Goal: Task Accomplishment & Management: Manage account settings

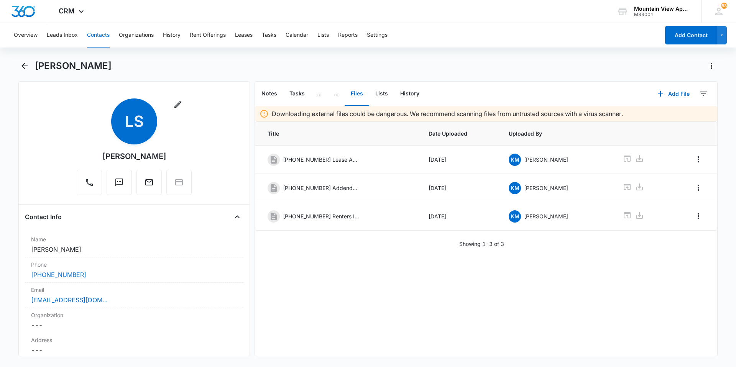
click at [100, 35] on button "Contacts" at bounding box center [98, 35] width 23 height 25
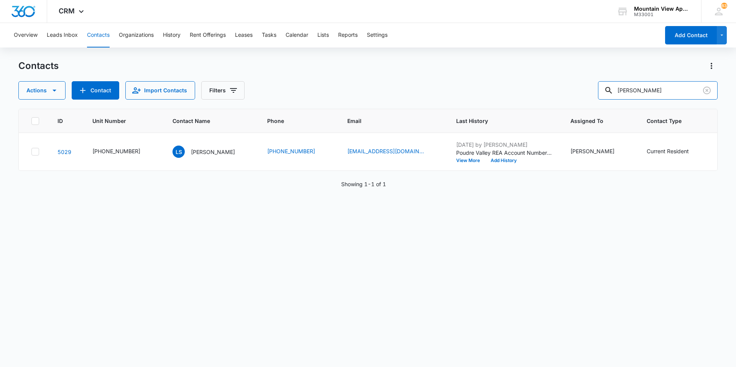
drag, startPoint x: 651, startPoint y: 91, endPoint x: 524, endPoint y: 81, distance: 128.1
click at [524, 81] on div "Contacts Actions Contact Import Contacts Filters [PERSON_NAME]" at bounding box center [368, 80] width 700 height 40
type input "[PHONE_NUMBER]"
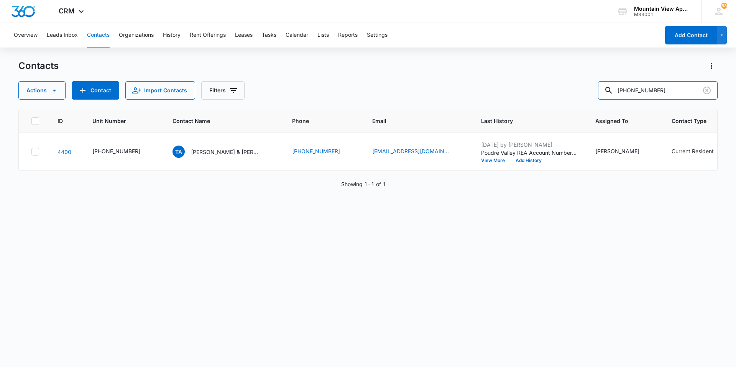
drag, startPoint x: 596, startPoint y: 72, endPoint x: 508, endPoint y: 53, distance: 89.4
click at [509, 55] on div "Overview Leads Inbox Contacts Organizations History Rent Offerings Leases Tasks…" at bounding box center [368, 195] width 736 height 344
type input "[PHONE_NUMBER]"
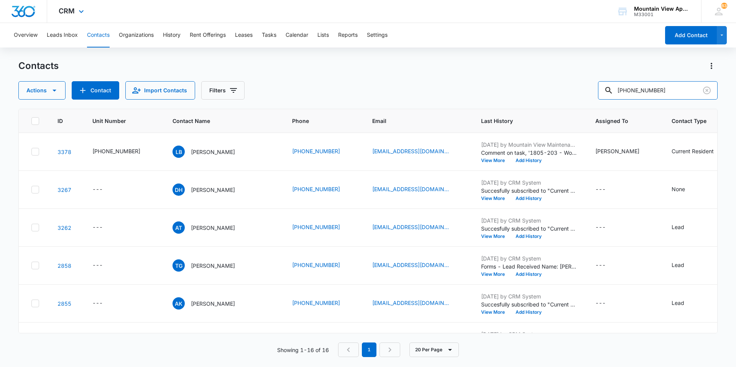
drag, startPoint x: 674, startPoint y: 95, endPoint x: 262, endPoint y: 7, distance: 421.6
click at [269, 14] on div "CRM Apps Reputation Websites Forms CRM Email Social Content Ads Intelligence Fi…" at bounding box center [368, 183] width 736 height 367
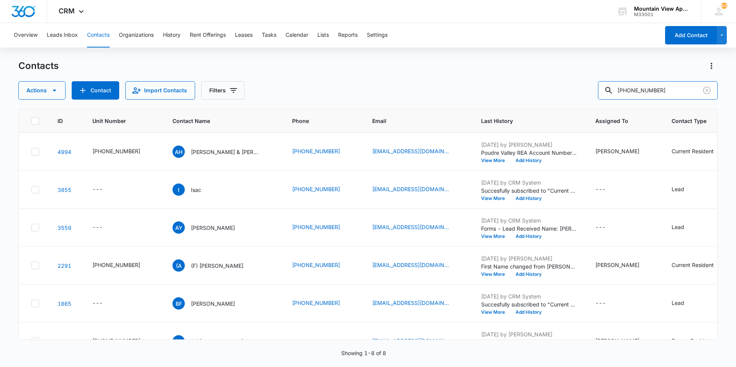
drag, startPoint x: 670, startPoint y: 94, endPoint x: 565, endPoint y: 72, distance: 108.2
click at [565, 72] on div "Contacts Actions Contact Import Contacts Filters [PHONE_NUMBER]" at bounding box center [368, 80] width 700 height 40
type input "[PHONE_NUMBER]"
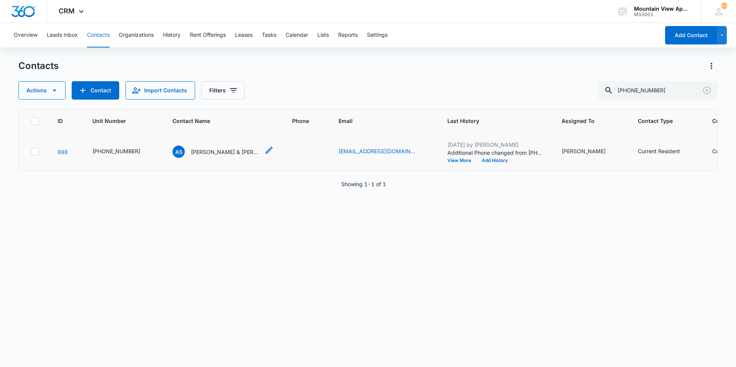
click at [228, 152] on p "[PERSON_NAME] & [PERSON_NAME]" at bounding box center [225, 152] width 69 height 8
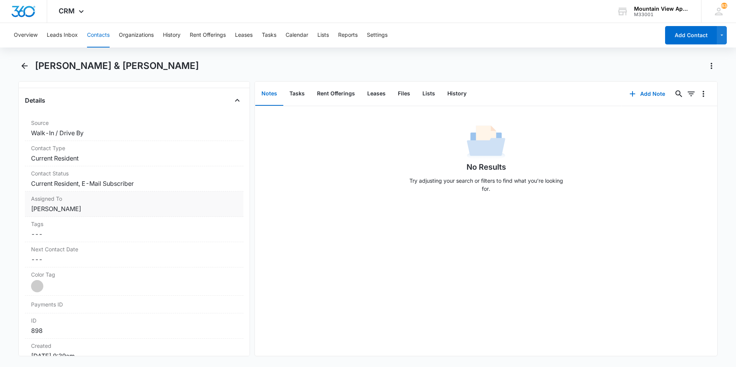
scroll to position [460, 0]
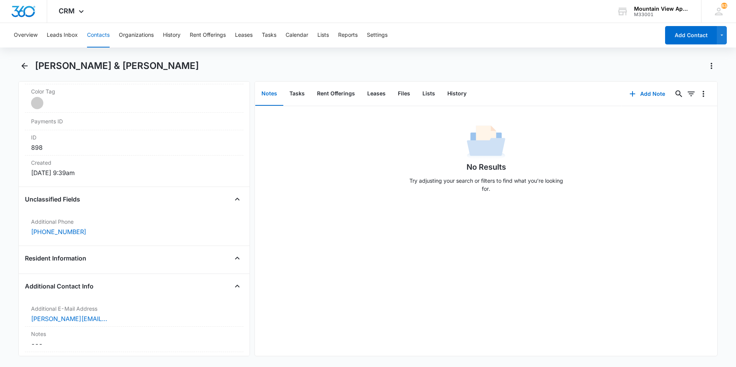
click at [96, 30] on button "Contacts" at bounding box center [98, 35] width 23 height 25
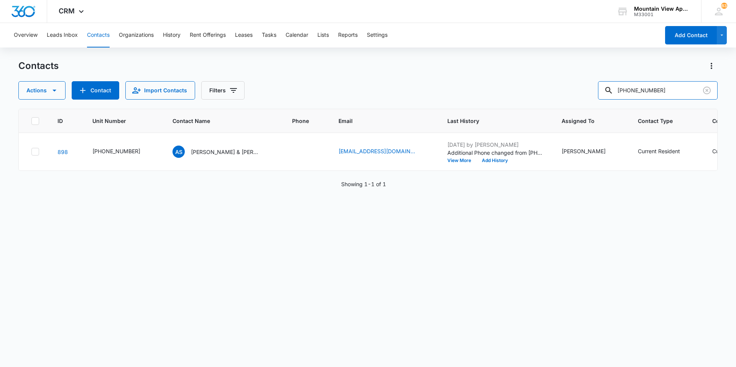
drag, startPoint x: 435, startPoint y: 54, endPoint x: 0, endPoint y: -28, distance: 443.0
click at [0, 0] on html "CRM Apps Reputation Websites Forms CRM Email Social Content Ads Intelligence Fi…" at bounding box center [368, 183] width 736 height 367
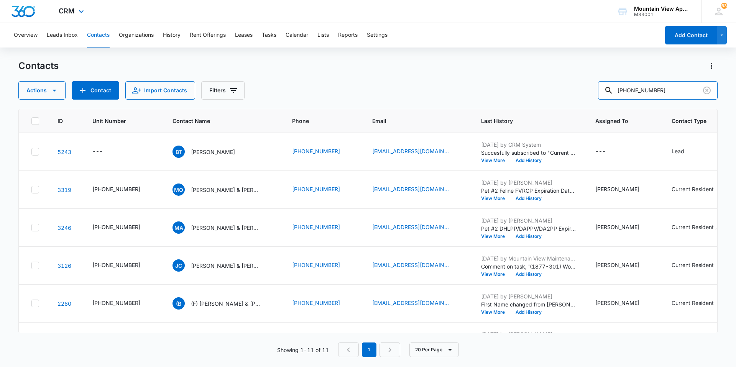
drag, startPoint x: 675, startPoint y: 88, endPoint x: 245, endPoint y: 20, distance: 435.0
click at [249, 26] on div "Overview Leads Inbox Contacts Organizations History Rent Offerings Leases Tasks…" at bounding box center [368, 195] width 736 height 344
type input "banks"
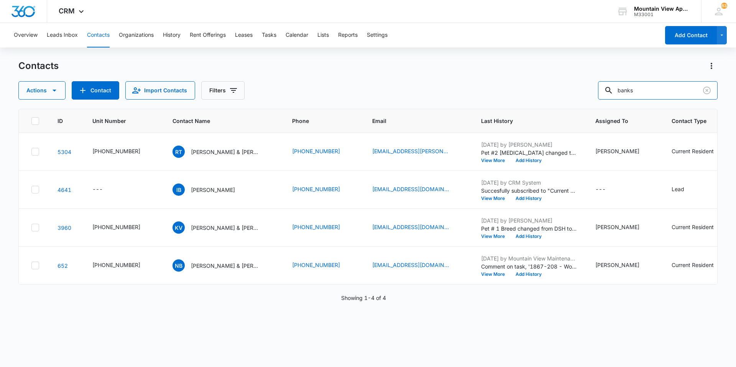
drag, startPoint x: 642, startPoint y: 91, endPoint x: 377, endPoint y: 58, distance: 267.5
click at [378, 58] on div "Overview Leads Inbox Contacts Organizations History Rent Offerings Leases Tasks…" at bounding box center [368, 195] width 736 height 344
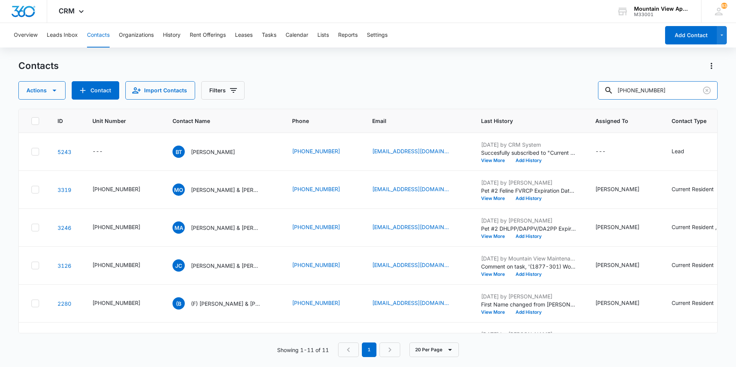
drag, startPoint x: 677, startPoint y: 99, endPoint x: 420, endPoint y: 68, distance: 258.4
click at [422, 69] on div "Contacts Actions Contact Import Contacts Filters [PHONE_NUMBER]" at bounding box center [368, 80] width 700 height 40
type input "[PERSON_NAME]"
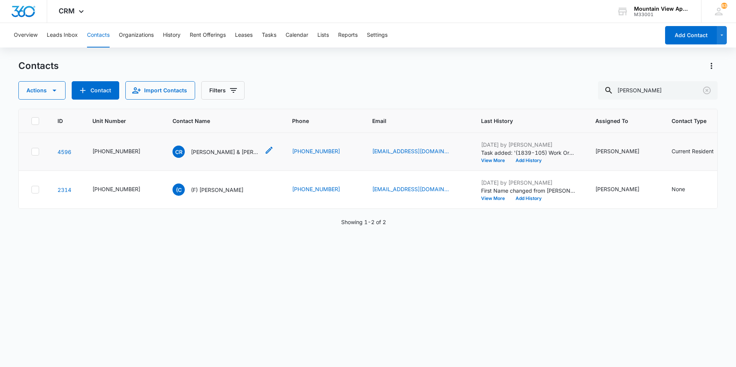
click at [226, 151] on p "[PERSON_NAME] & [PERSON_NAME]" at bounding box center [225, 152] width 69 height 8
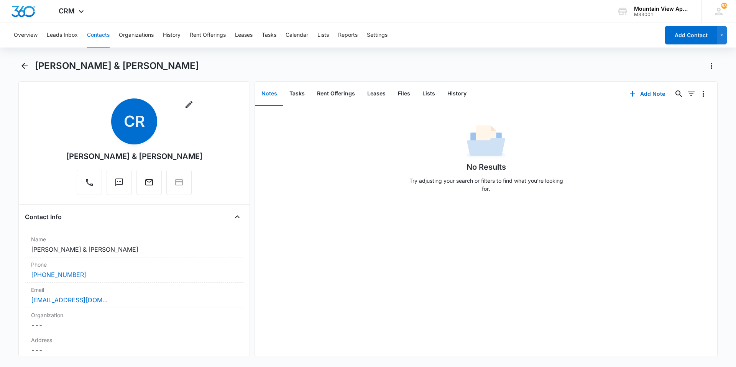
click at [103, 38] on button "Contacts" at bounding box center [98, 35] width 23 height 25
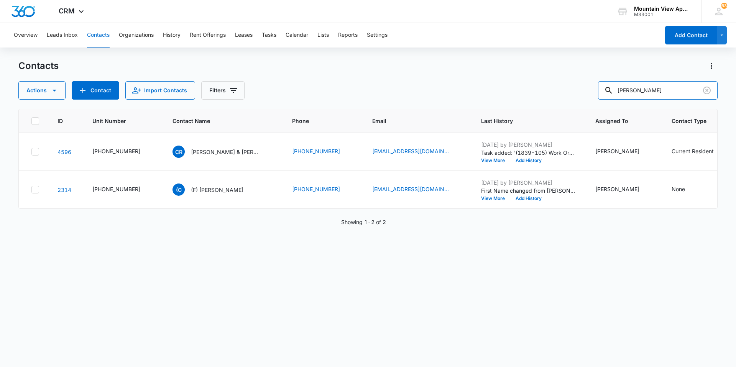
drag, startPoint x: 637, startPoint y: 92, endPoint x: 348, endPoint y: 79, distance: 289.1
click at [348, 83] on div "Actions Contact Import Contacts Filters [PERSON_NAME]" at bounding box center [368, 90] width 700 height 18
type input "banks"
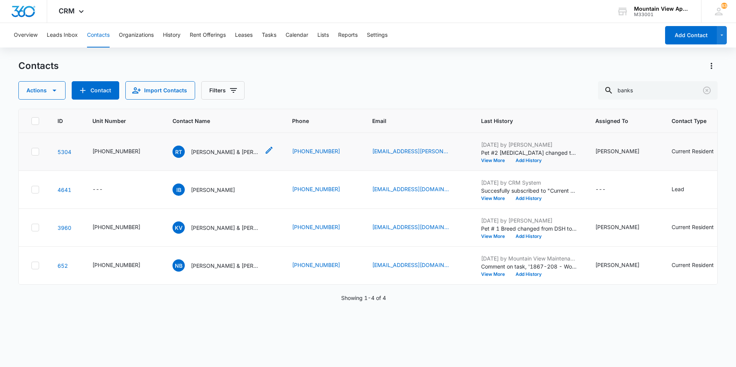
click at [213, 153] on p "[PERSON_NAME] & [PERSON_NAME]" at bounding box center [225, 152] width 69 height 8
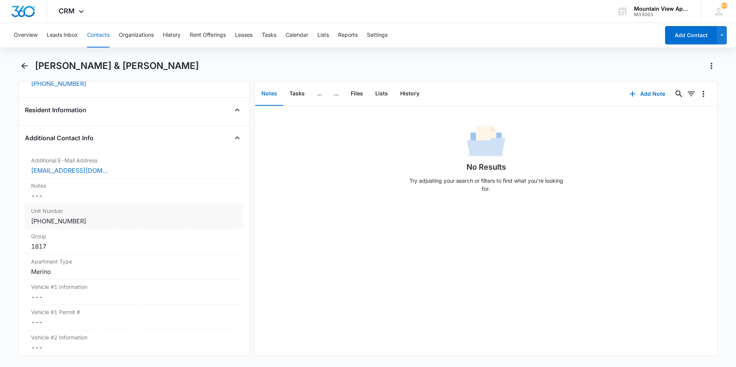
scroll to position [614, 0]
